Goal: Task Accomplishment & Management: Use online tool/utility

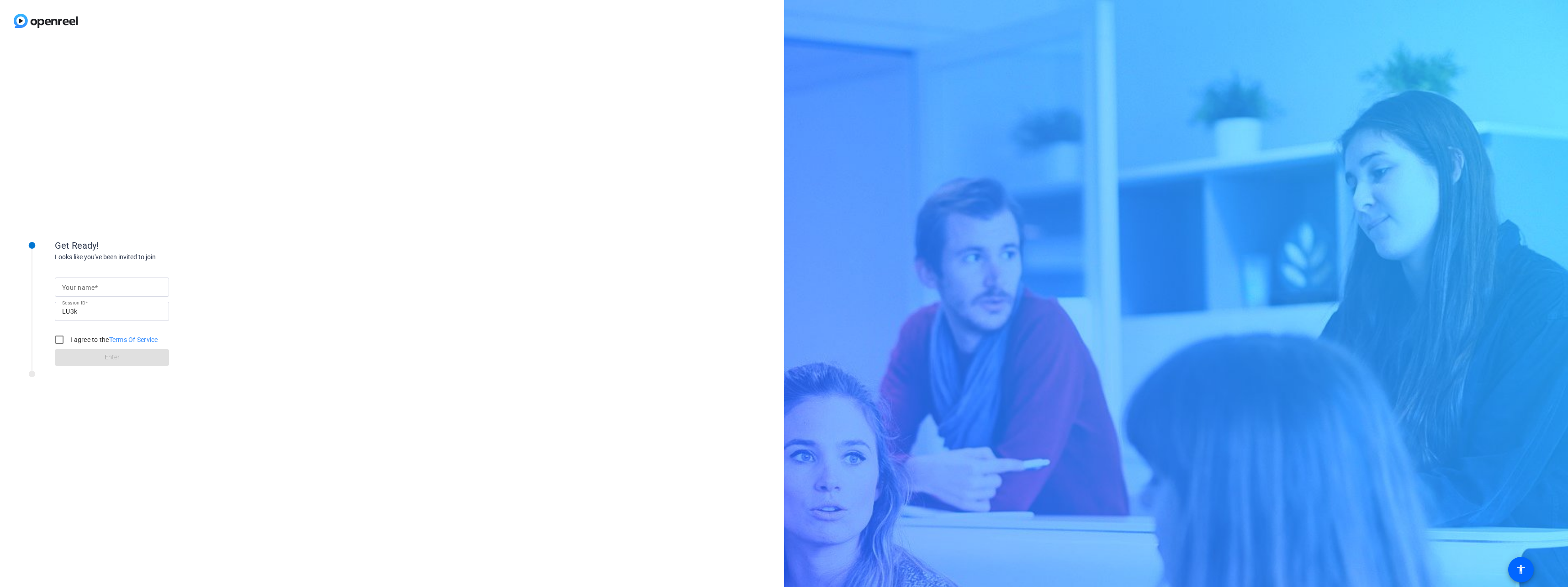
click at [467, 182] on div "Get Ready! Looks like you've been invited to join Your name Session ID LU3k I a…" at bounding box center [392, 314] width 784 height 545
click at [147, 279] on div at bounding box center [112, 287] width 100 height 19
type input "[PERSON_NAME]"
click at [58, 340] on input "I agree to the Terms Of Service" at bounding box center [60, 340] width 18 height 18
checkbox input "true"
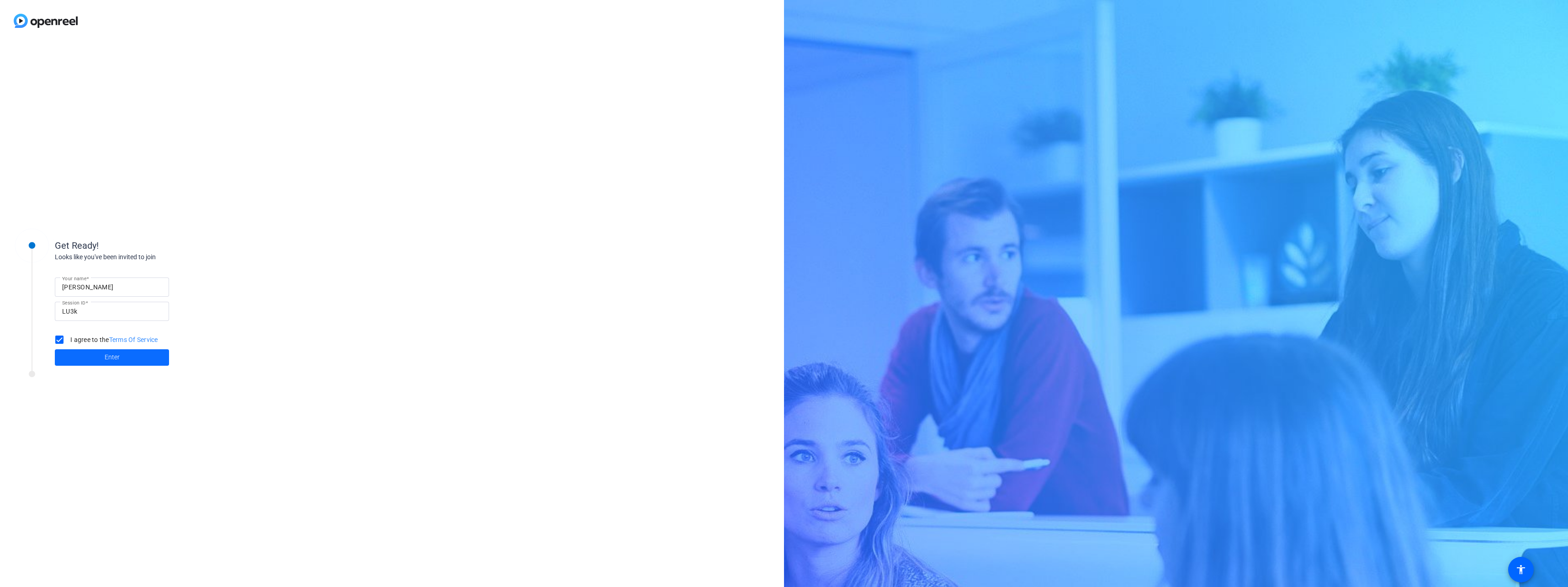
click at [90, 358] on span at bounding box center [112, 357] width 114 height 22
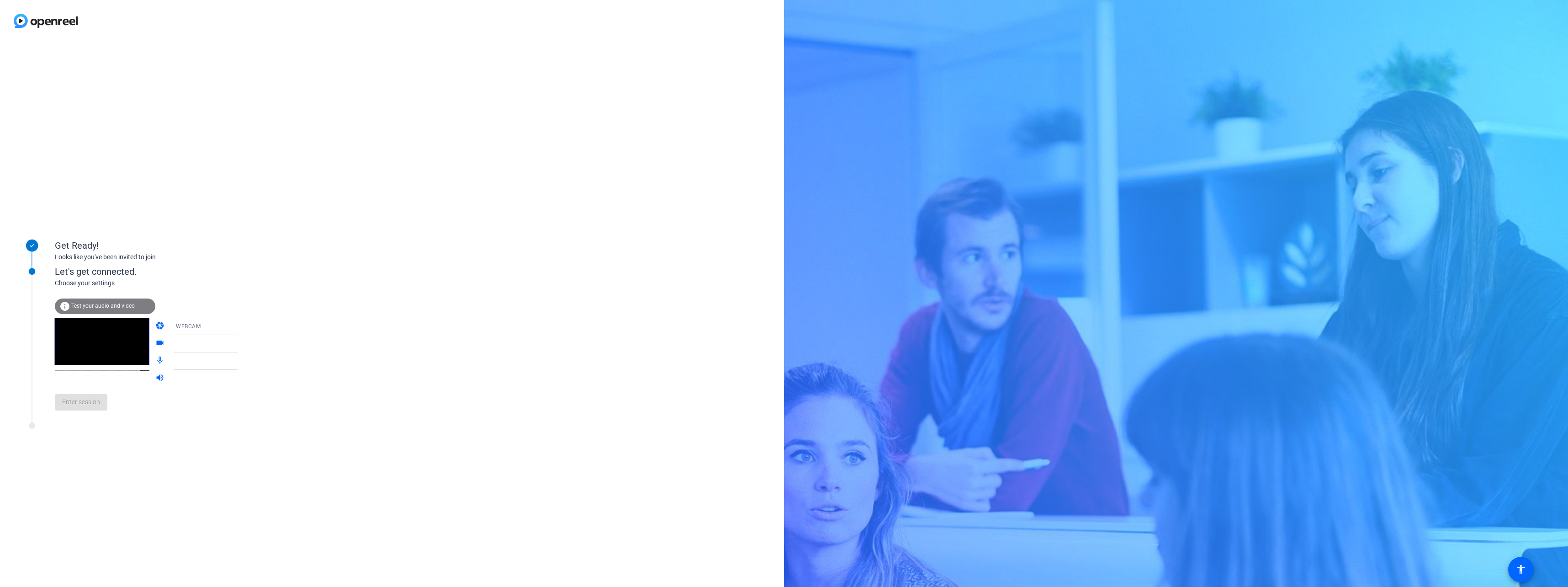
click at [241, 328] on icon at bounding box center [247, 326] width 11 height 11
click at [205, 347] on mat-option "WEBCAM" at bounding box center [198, 344] width 78 height 18
click at [241, 346] on icon at bounding box center [247, 343] width 11 height 11
click at [221, 344] on div at bounding box center [210, 343] width 68 height 11
click at [241, 364] on icon at bounding box center [247, 361] width 11 height 11
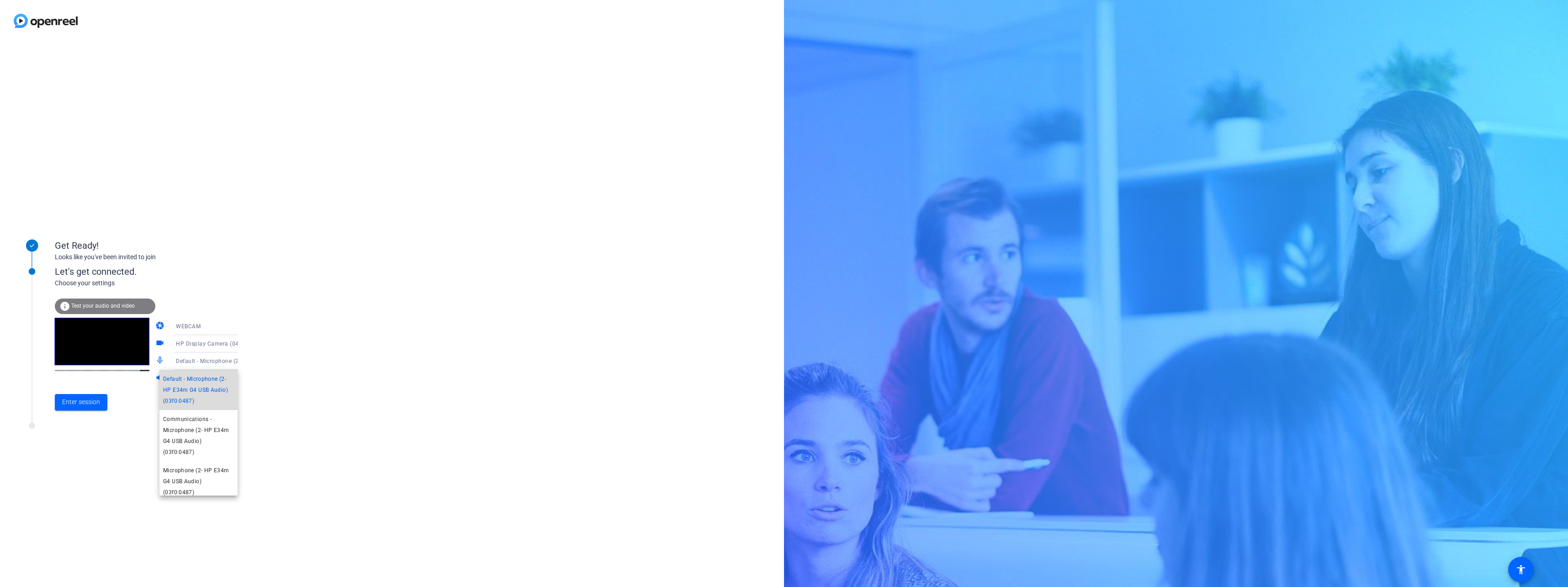
click at [203, 399] on span "Default - Microphone (2- HP E34m G4 USB Audio) (03f0:0487)" at bounding box center [198, 390] width 71 height 33
click at [241, 379] on icon at bounding box center [247, 378] width 11 height 11
click at [219, 413] on span "Default - Speakers (2- HP E34m G4 USB Audio) (03f0:0487)" at bounding box center [198, 407] width 71 height 33
click at [93, 402] on span "Enter session" at bounding box center [81, 402] width 38 height 10
